Goal: Task Accomplishment & Management: Manage account settings

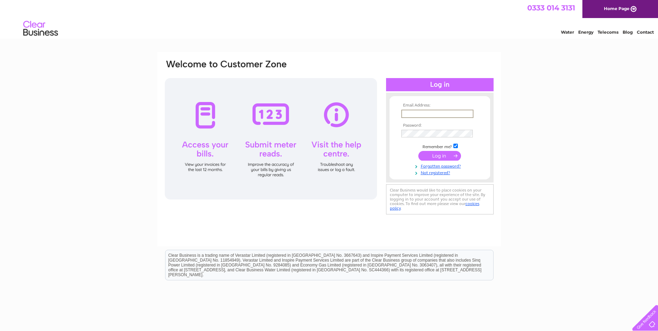
click at [420, 113] on input "text" at bounding box center [437, 114] width 72 height 8
type input "[EMAIL_ADDRESS][DOMAIN_NAME]"
click at [425, 155] on input "submit" at bounding box center [439, 155] width 43 height 10
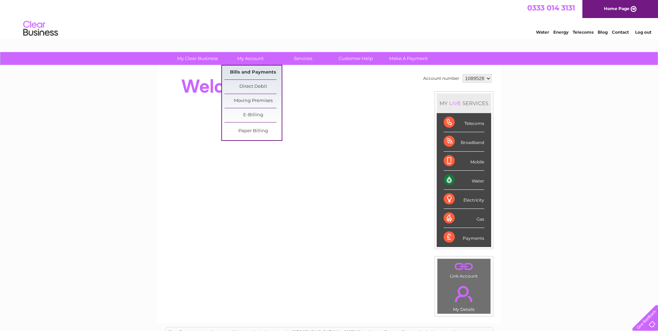
click at [244, 68] on link "Bills and Payments" at bounding box center [252, 73] width 57 height 14
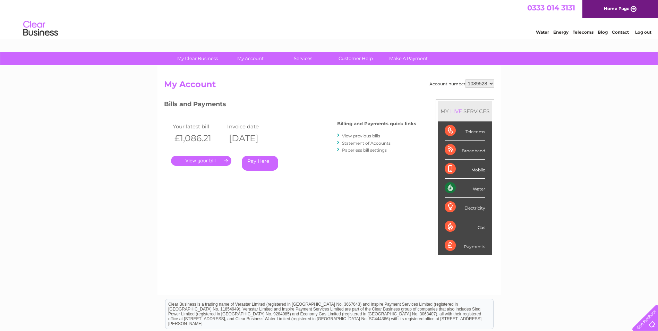
click at [207, 160] on link "." at bounding box center [201, 161] width 60 height 10
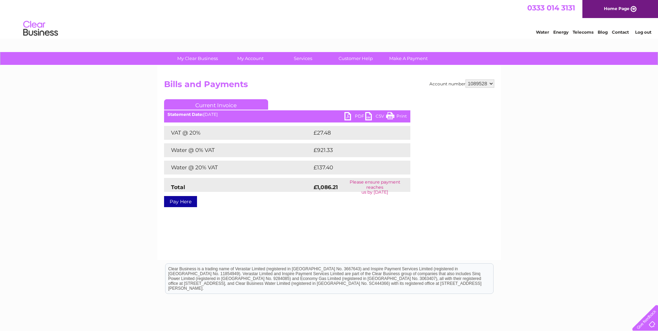
click at [349, 116] on link "PDF" at bounding box center [354, 117] width 21 height 10
click at [642, 34] on link "Log out" at bounding box center [643, 31] width 16 height 5
